Goal: Task Accomplishment & Management: Manage account settings

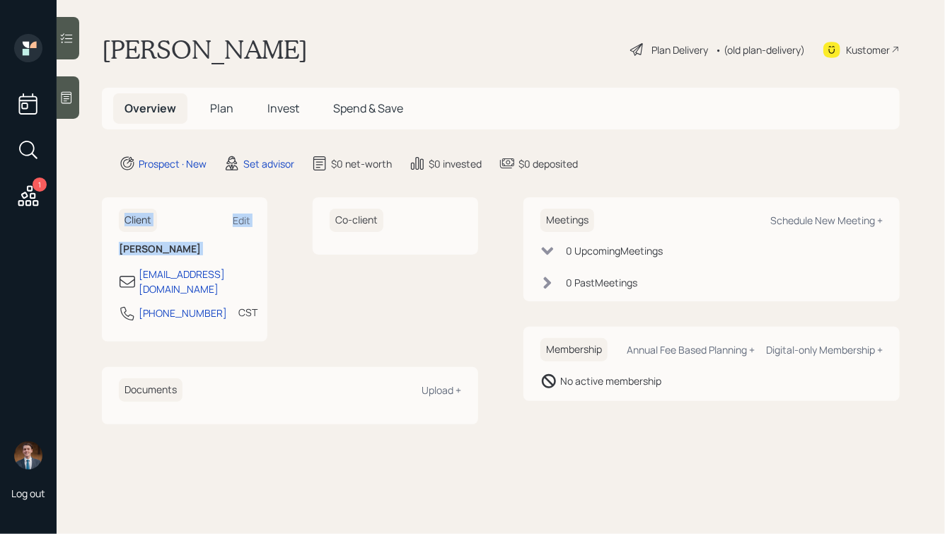
drag, startPoint x: 202, startPoint y: 255, endPoint x: 105, endPoint y: 200, distance: 110.5
click at [105, 200] on div "Client Edit Marianne Honea phshrs@yahoo.com 817-938-7888 CST Currently 4:06 PM" at bounding box center [184, 269] width 165 height 144
drag, startPoint x: 204, startPoint y: 302, endPoint x: 139, endPoint y: 302, distance: 64.3
click at [139, 305] on div "817-938-7888 CST Currently 4:06 PM" at bounding box center [185, 317] width 132 height 25
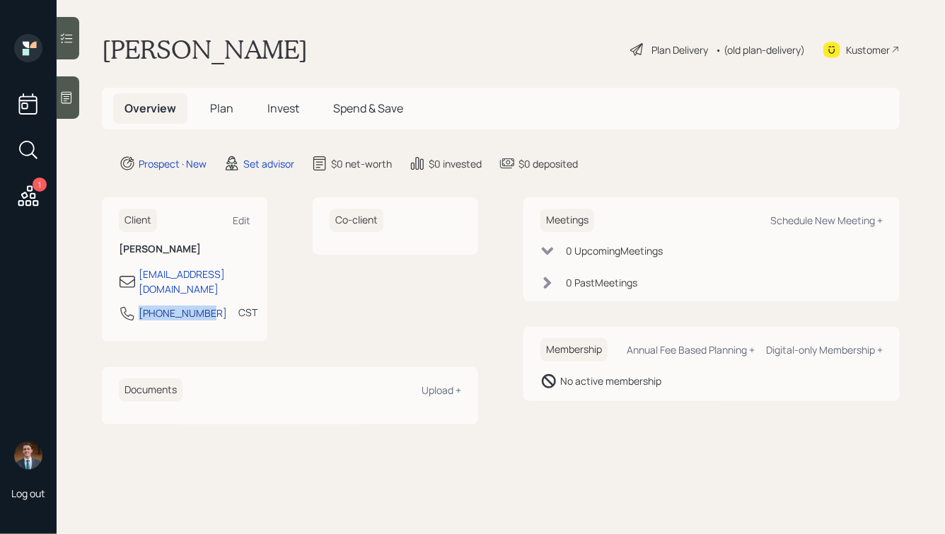
copy div "817-938-7888"
click at [816, 216] on div "Schedule New Meeting +" at bounding box center [826, 220] width 112 height 13
select select "round-robin"
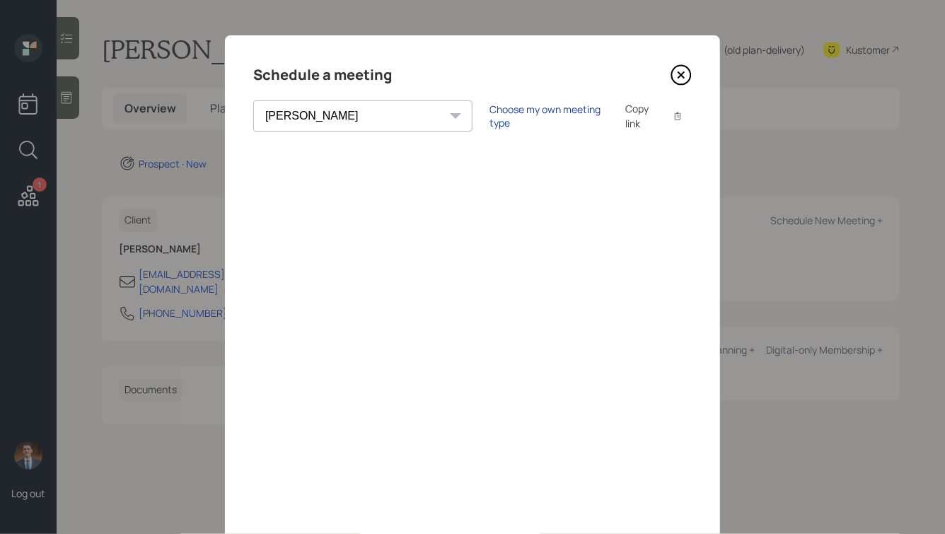
click at [489, 115] on div "Choose my own meeting type" at bounding box center [548, 116] width 119 height 27
